Goal: Transaction & Acquisition: Download file/media

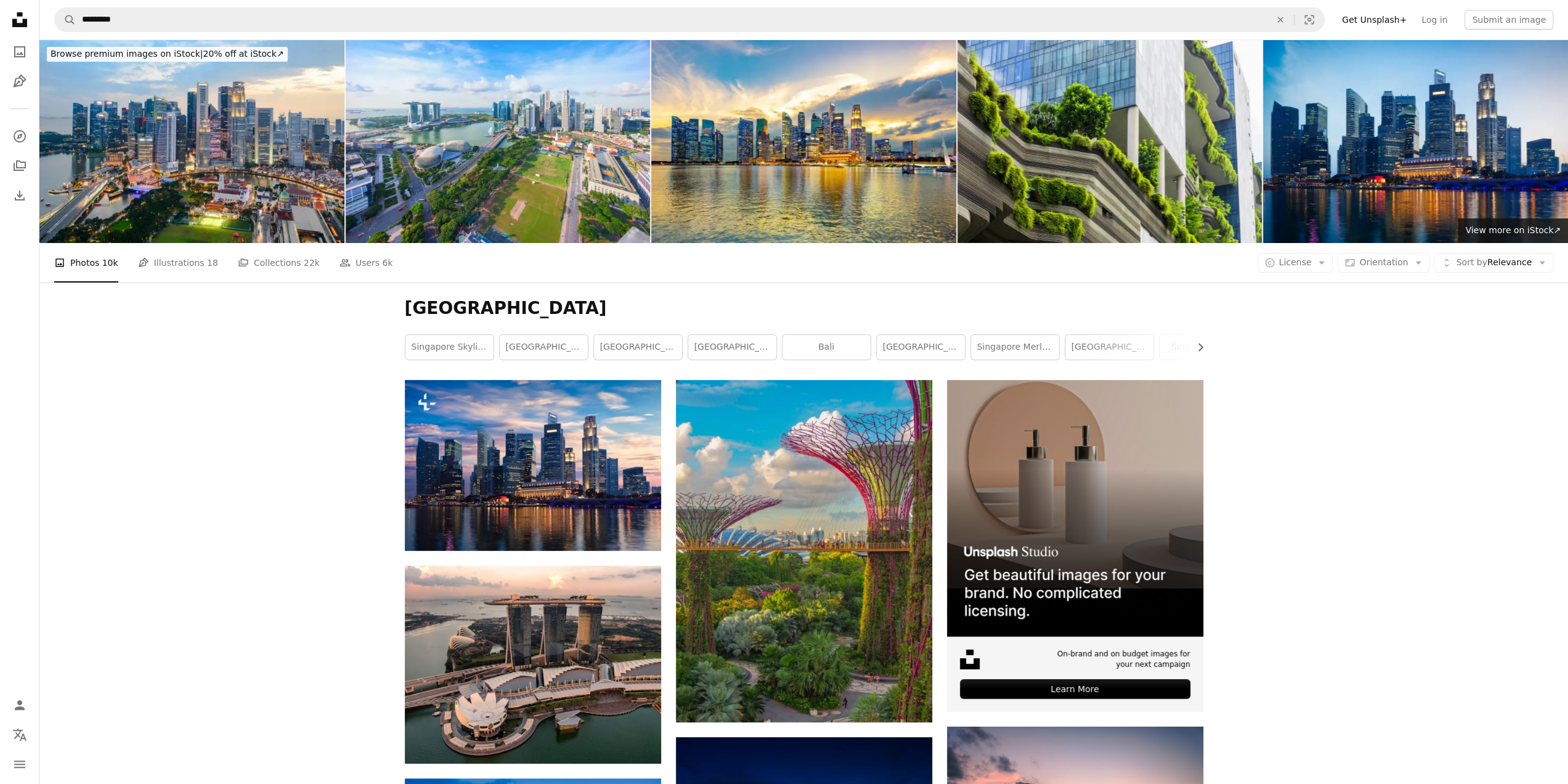
click at [1325, 269] on button "A copyright icon © License Arrow down" at bounding box center [1295, 263] width 76 height 20
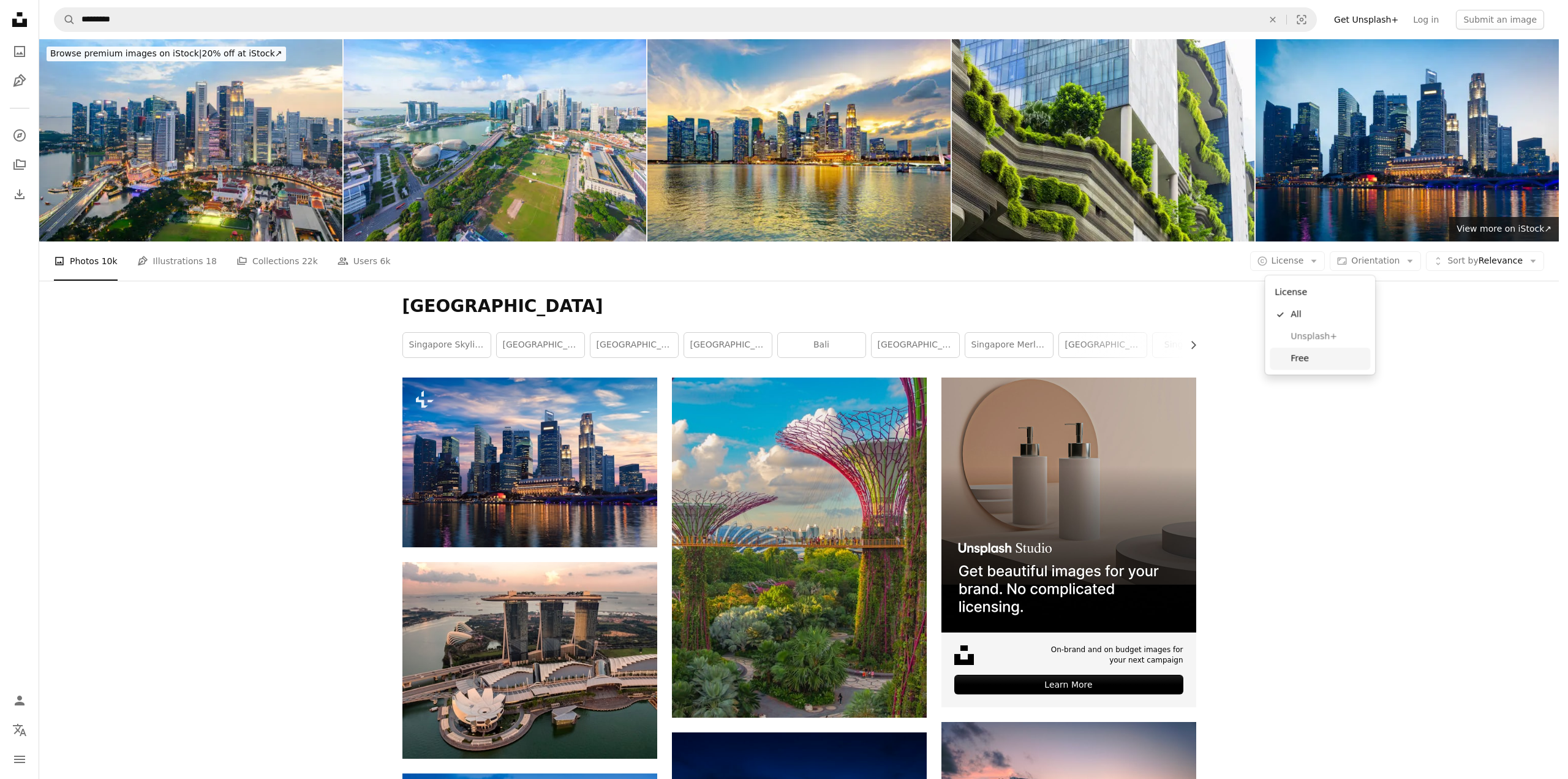
click at [1311, 355] on span "Free" at bounding box center [1328, 358] width 75 height 12
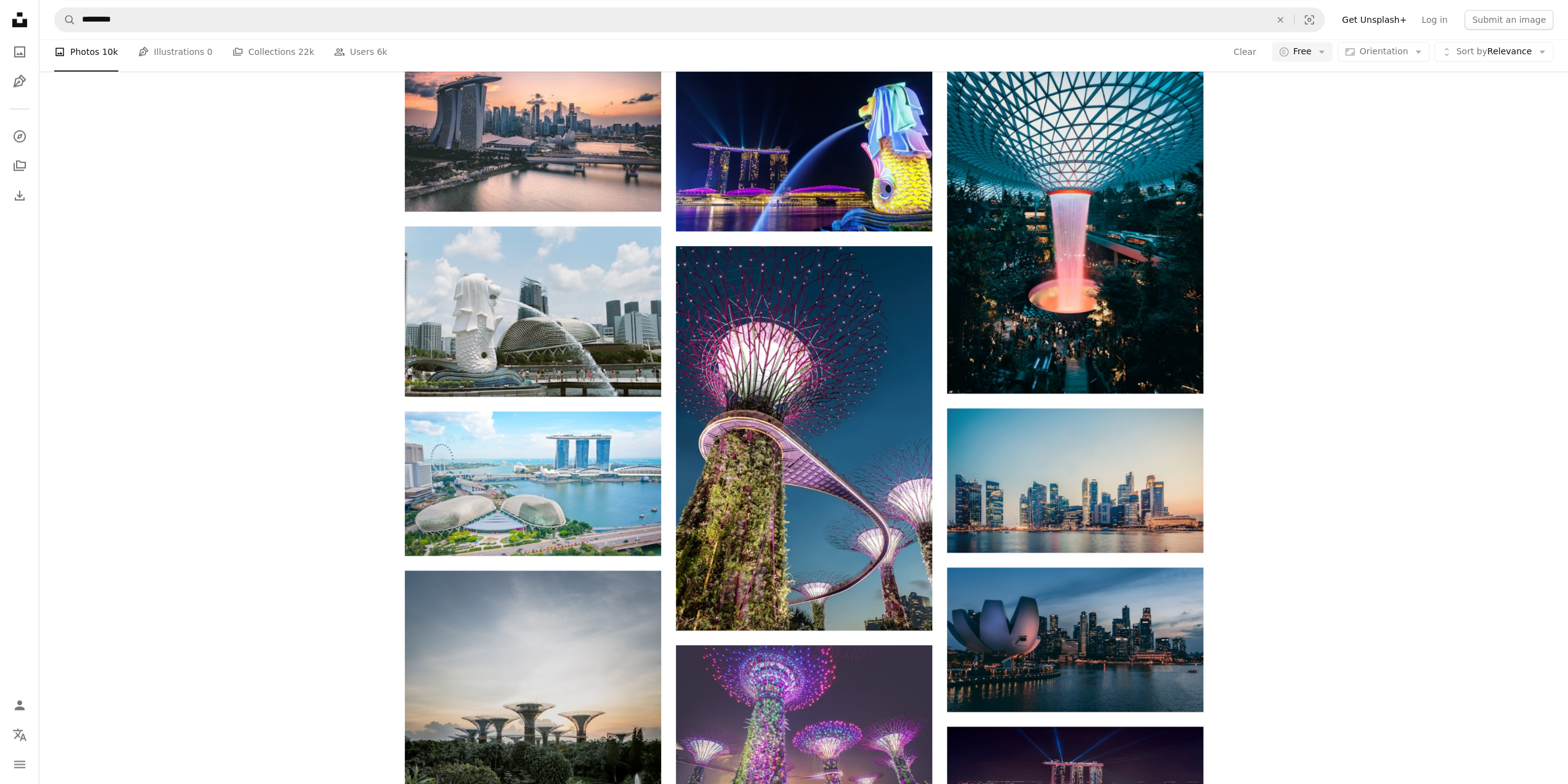
scroll to position [1048, 0]
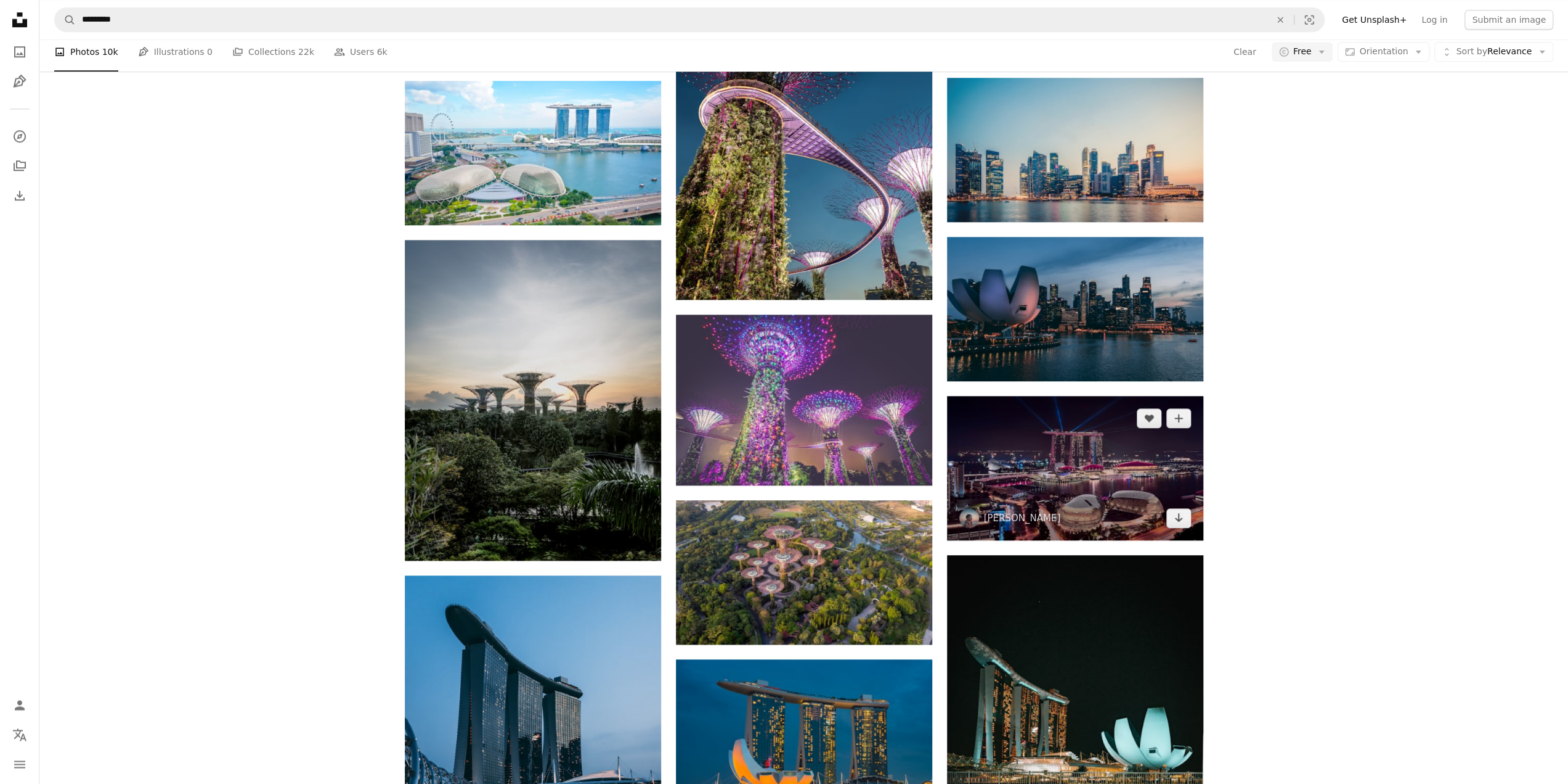
click at [1057, 475] on img at bounding box center [1075, 468] width 256 height 144
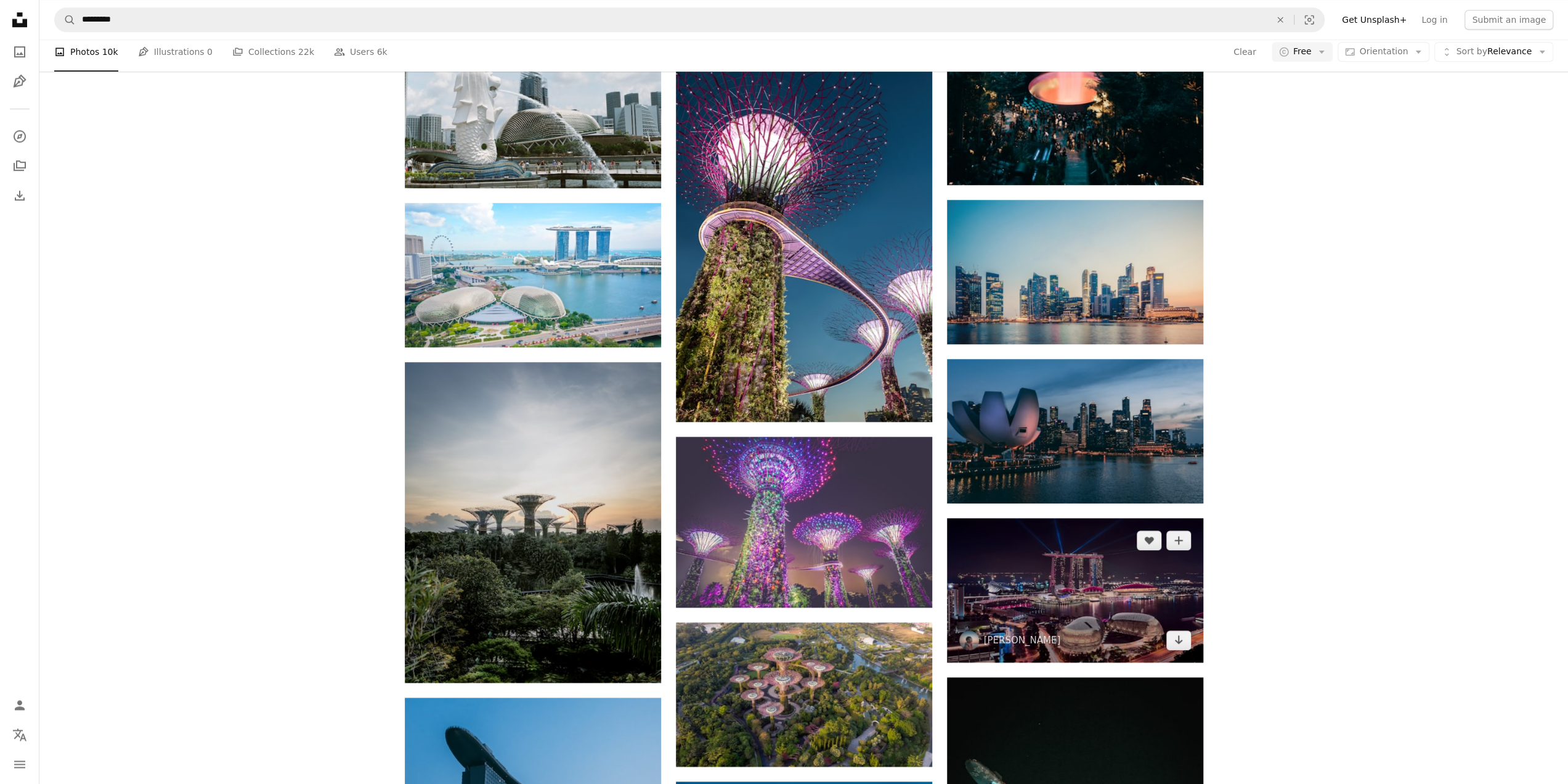
scroll to position [925, 0]
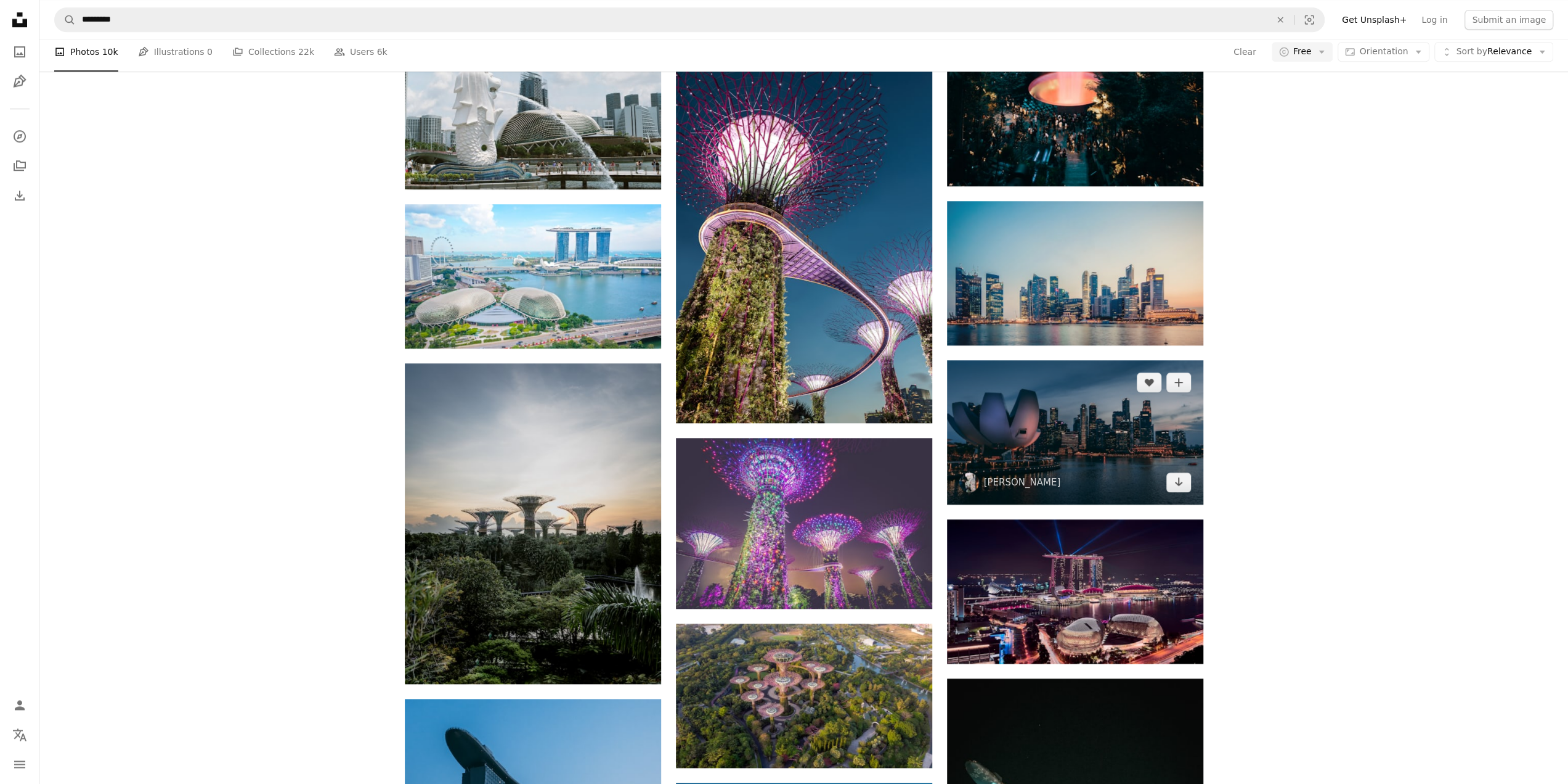
click at [1073, 405] on img at bounding box center [1075, 432] width 256 height 144
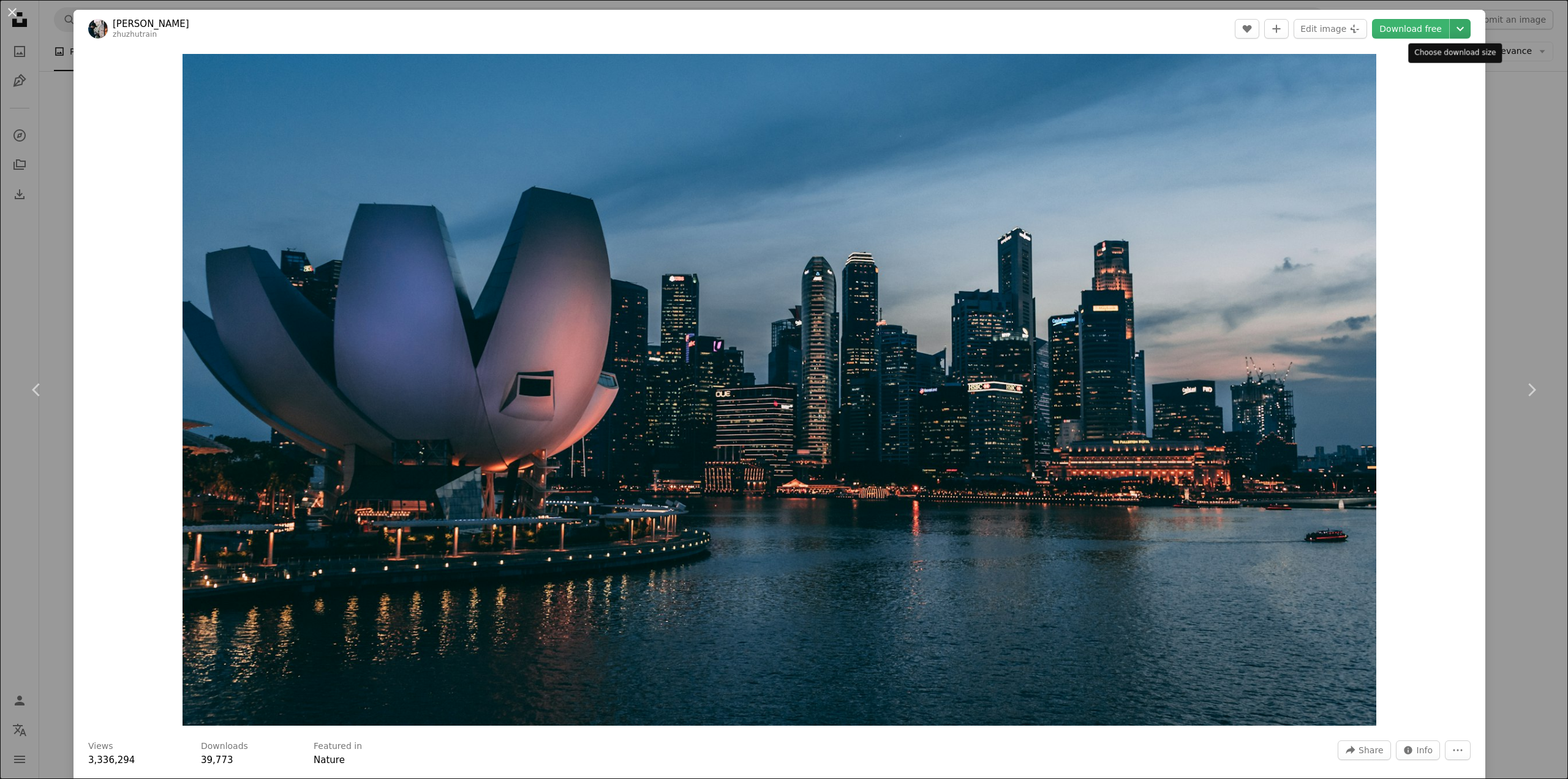
click at [1457, 30] on icon "Choose download size" at bounding box center [1460, 28] width 7 height 4
click at [1402, 27] on dialog "An X shape Chevron left Chevron right [PERSON_NAME] zhuzhutrain A heart A plus …" at bounding box center [784, 389] width 1568 height 779
click at [1418, 34] on link "Download free" at bounding box center [1410, 29] width 77 height 20
